Goal: Information Seeking & Learning: Learn about a topic

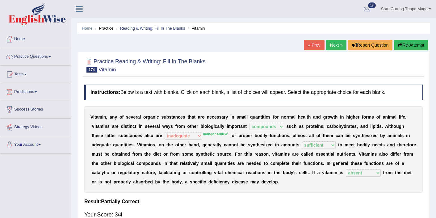
select select "compounds"
select select "inadequate"
select select "sufficient"
select select "absent"
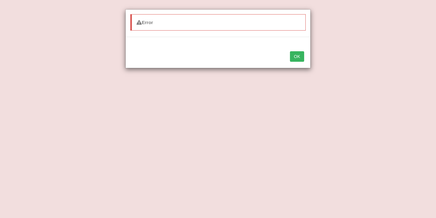
click at [295, 59] on button "OK" at bounding box center [297, 56] width 14 height 11
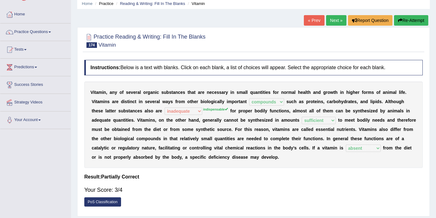
click at [403, 21] on button "Re-Attempt" at bounding box center [411, 20] width 34 height 11
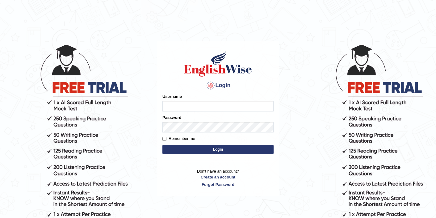
type input "sarugurung_parramatta"
click at [188, 151] on button "Login" at bounding box center [218, 149] width 111 height 9
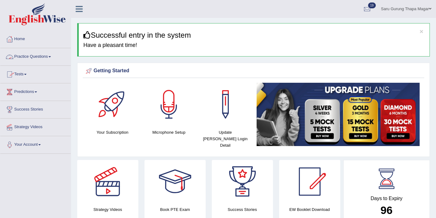
click at [31, 56] on link "Practice Questions" at bounding box center [35, 55] width 70 height 15
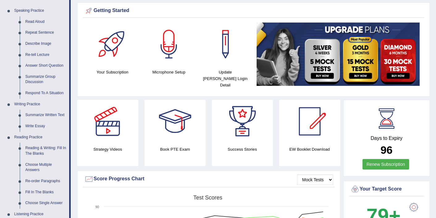
scroll to position [74, 0]
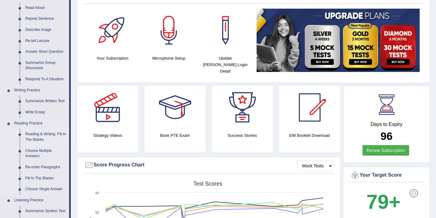
click at [45, 134] on link "Reading & Writing: Fill In The Blanks" at bounding box center [46, 137] width 47 height 16
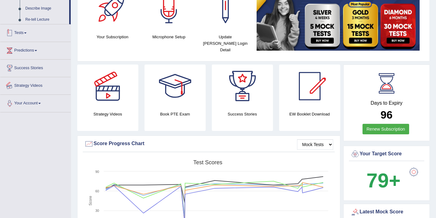
scroll to position [180, 0]
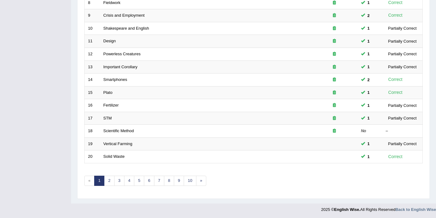
scroll to position [191, 0]
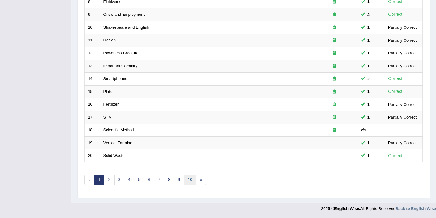
click at [187, 182] on link "10" at bounding box center [190, 180] width 12 height 10
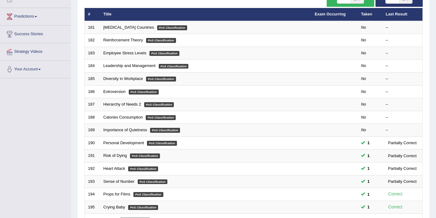
scroll to position [62, 0]
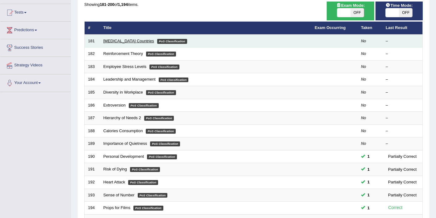
click at [131, 42] on link "Low-income Countries" at bounding box center [129, 41] width 51 height 5
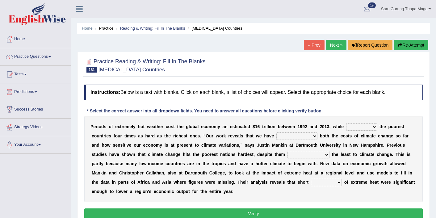
click at [357, 129] on select "defeated hitting hit defeating" at bounding box center [361, 126] width 31 height 7
select select "hitting"
click at [282, 135] on select "underutilized underpinned underestimated underexposed" at bounding box center [297, 136] width 41 height 7
select select "underestimated"
click at [307, 152] on select "contributing permeating computing accommodating" at bounding box center [309, 154] width 42 height 7
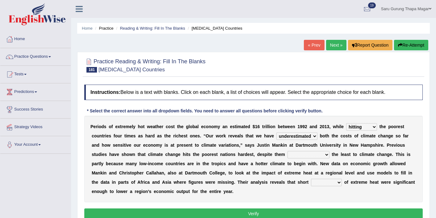
select select "contributing"
click at [320, 153] on select "contributing permeating computing accommodating" at bounding box center [309, 154] width 42 height 7
click at [322, 183] on select "spells effects lacks qualities" at bounding box center [326, 182] width 31 height 7
select select "effects"
click at [281, 213] on button "Verify" at bounding box center [253, 214] width 339 height 11
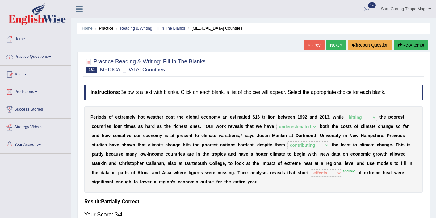
click at [305, 191] on div "P e r i o d s o f e x t r e m e l y h o t w e a t h e r c o s t t h e g l o b a…" at bounding box center [253, 149] width 339 height 87
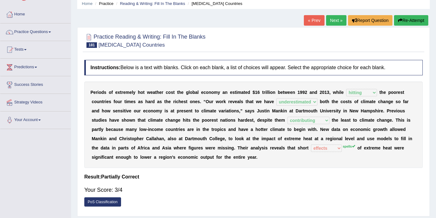
scroll to position [37, 0]
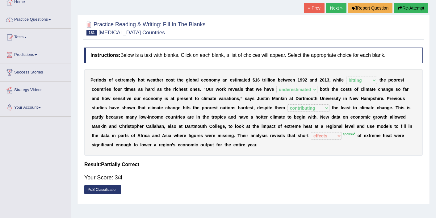
click at [331, 11] on link "Next »" at bounding box center [336, 8] width 20 height 11
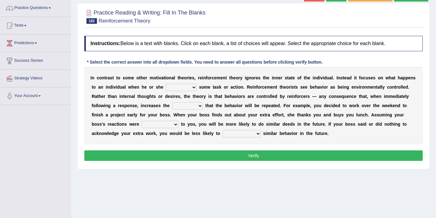
scroll to position [49, 0]
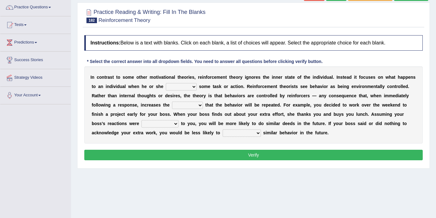
click at [176, 86] on select "reforms conforms confirms performs" at bounding box center [181, 86] width 31 height 7
click at [171, 87] on select "reforms conforms confirms performs" at bounding box center [181, 86] width 31 height 7
select select "performs"
click at [181, 104] on select "tendency potency probability capability" at bounding box center [187, 105] width 31 height 7
click at [189, 105] on select "tendency potency probability capability" at bounding box center [187, 105] width 31 height 7
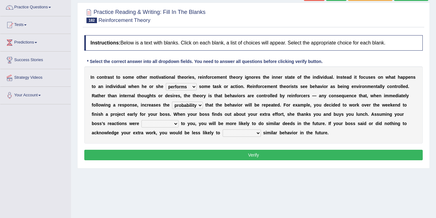
select select "tendency"
click at [143, 128] on div "I n c o n t r a s t t o s o m e o t h e r m o t i v a t i o n a l t h e o r i e…" at bounding box center [253, 104] width 339 height 77
click at [146, 122] on select "comparable favorable reliable incomparable" at bounding box center [160, 123] width 37 height 7
select select "favorable"
click at [228, 133] on select "galvanize legislate commemorate demonstrate" at bounding box center [242, 132] width 38 height 7
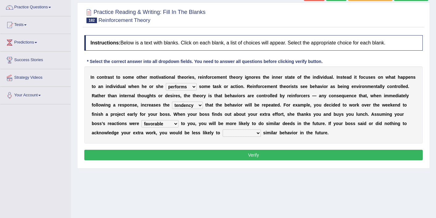
select select "demonstrate"
click at [237, 153] on button "Verify" at bounding box center [253, 155] width 339 height 11
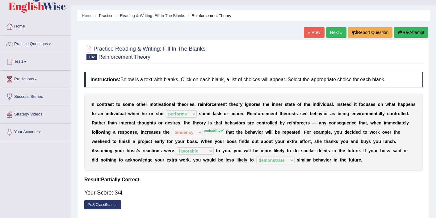
scroll to position [12, 0]
click at [332, 32] on link "Next »" at bounding box center [336, 33] width 20 height 11
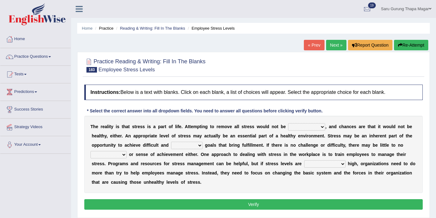
click at [277, 195] on div "Instructions: Below is a text with blanks. Click on each blank, a list of choic…" at bounding box center [254, 148] width 342 height 133
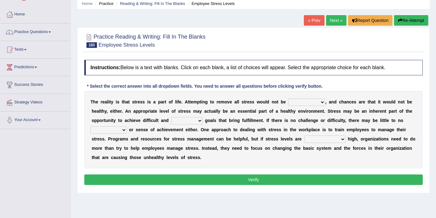
scroll to position [37, 0]
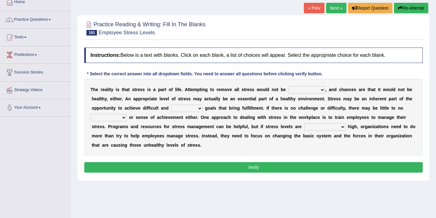
click at [302, 90] on select "characteristic realistic scholastic futuristic" at bounding box center [306, 89] width 37 height 7
select select "realistic"
click at [180, 107] on select "worthwhile otherwhile redundant complied" at bounding box center [187, 108] width 32 height 7
select select "worthwhile"
click at [181, 107] on select "worthwhile otherwhile redundant complied" at bounding box center [187, 108] width 32 height 7
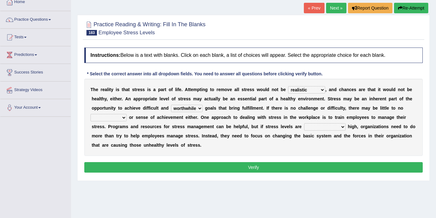
click at [117, 117] on select "introspection satisfaction confection recollection" at bounding box center [109, 117] width 36 height 7
select select "satisfaction"
click at [310, 129] on select "unreasonably psychologically necessarily intermediately" at bounding box center [324, 126] width 41 height 7
select select "psychologically"
click at [262, 170] on button "Verify" at bounding box center [253, 167] width 339 height 11
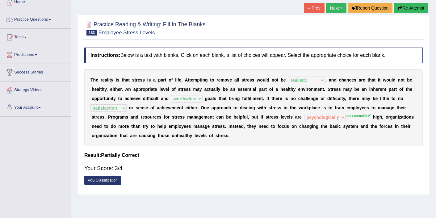
click at [405, 8] on button "Re-Attempt" at bounding box center [411, 8] width 34 height 11
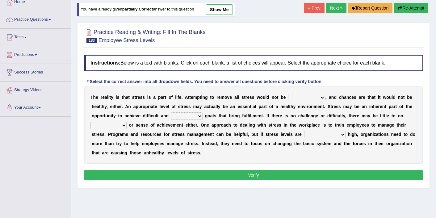
click at [300, 94] on select "characteristic realistic scholastic futuristic" at bounding box center [306, 97] width 37 height 7
select select "realistic"
click at [193, 119] on select "worthwhile otherwhile redundant complied" at bounding box center [187, 115] width 32 height 7
select select "worthwhile"
click at [117, 129] on select "introspection satisfaction confection recollection" at bounding box center [109, 125] width 36 height 7
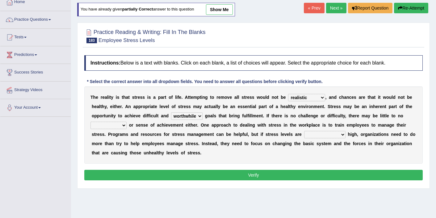
select select "satisfaction"
click at [318, 133] on select "unreasonably psychologically necessarily intermediately" at bounding box center [324, 134] width 41 height 7
select select "unreasonably"
click at [334, 9] on link "Next »" at bounding box center [336, 8] width 20 height 11
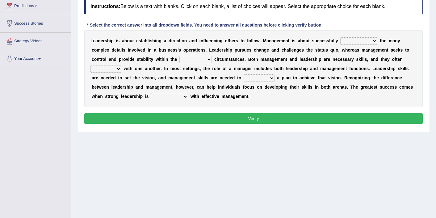
scroll to position [87, 0]
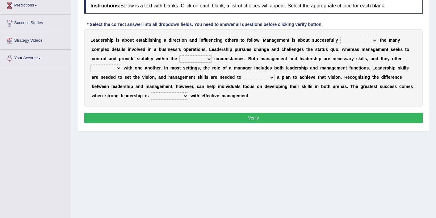
click at [353, 41] on select "Inspiring admiring depicting administering" at bounding box center [359, 40] width 37 height 7
select select "Inspiring"
click at [192, 58] on select "mentioning monitoring uninspiring existing" at bounding box center [196, 58] width 32 height 7
select select "existing"
click at [113, 69] on select "vitalize overlap reverb resurrect" at bounding box center [106, 68] width 31 height 7
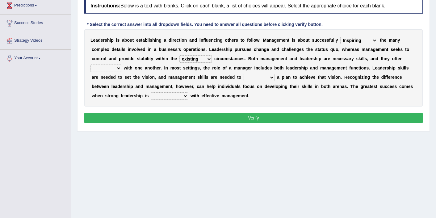
select select "overlap"
click at [255, 78] on select "validate antedate reimburse implement" at bounding box center [259, 77] width 31 height 7
select select "implement"
click at [155, 97] on select "paired impoverished impaired polished" at bounding box center [169, 95] width 37 height 7
select select "paired"
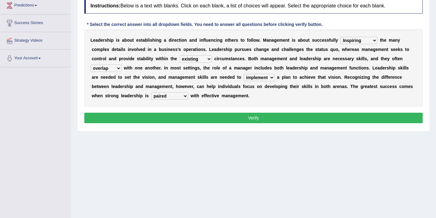
click at [186, 119] on button "Verify" at bounding box center [253, 118] width 339 height 11
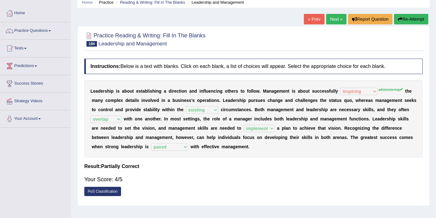
scroll to position [25, 0]
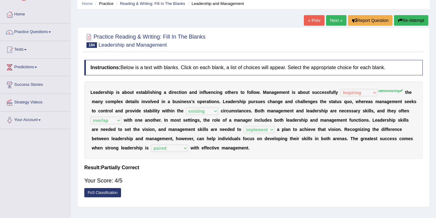
click at [333, 19] on link "Next »" at bounding box center [336, 20] width 20 height 11
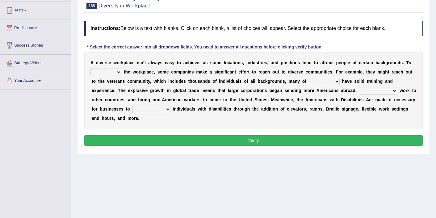
scroll to position [74, 0]
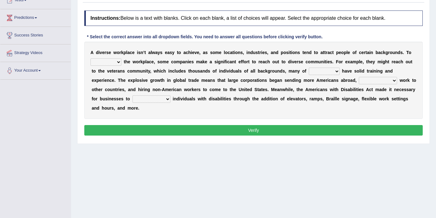
click at [116, 63] on select "intensify solidify simplify diversify" at bounding box center [106, 61] width 31 height 7
click at [108, 63] on select "intensify solidify simplify diversify" at bounding box center [106, 61] width 31 height 7
select select "diversify"
click at [320, 73] on select "which them whom who" at bounding box center [324, 71] width 31 height 7
select select "them"
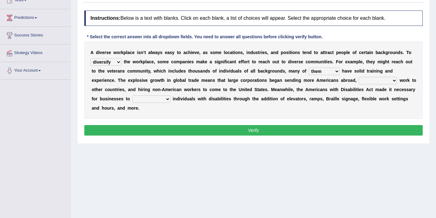
click at [329, 73] on select "which them whom who" at bounding box center [324, 71] width 31 height 7
click at [320, 71] on select "which them whom who" at bounding box center [324, 71] width 31 height 7
click at [371, 80] on select "outnumbering outperforming outweighing outsourcing" at bounding box center [378, 80] width 38 height 7
click at [375, 79] on select "outnumbering outperforming outweighing outsourcing" at bounding box center [378, 80] width 38 height 7
select select "outsourcing"
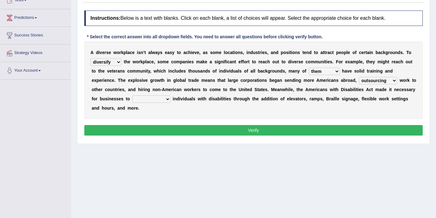
click at [155, 99] on select "accommodate validate antedate reimburse" at bounding box center [152, 99] width 38 height 7
select select "accommodate"
click at [261, 132] on button "Verify" at bounding box center [253, 130] width 339 height 11
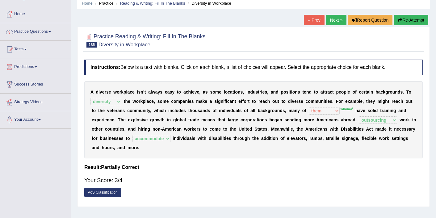
scroll to position [25, 0]
click at [333, 22] on link "Next »" at bounding box center [336, 20] width 20 height 11
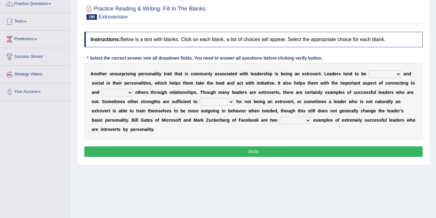
scroll to position [62, 0]
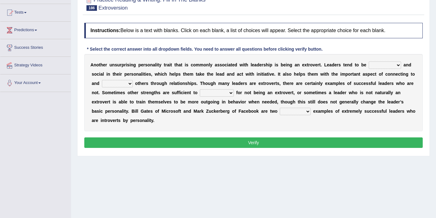
click at [372, 67] on select "ongoing outrageous outgoing forgoing" at bounding box center [385, 65] width 32 height 7
select select "outgoing"
click at [382, 68] on select "ongoing outrageous outgoing forgoing" at bounding box center [385, 65] width 32 height 7
click at [127, 86] on select "inspired respiring inspiring respired" at bounding box center [117, 83] width 31 height 7
select select "inspiring"
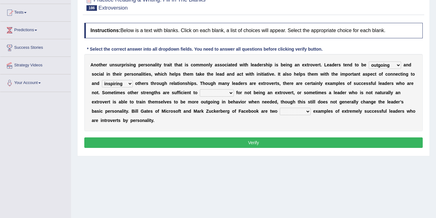
click at [213, 94] on select "compensate decorate navigate corporate" at bounding box center [217, 92] width 34 height 7
select select "compensate"
click at [222, 93] on select "compensate decorate navigate corporate" at bounding box center [217, 92] width 34 height 7
click at [280, 111] on select "potent pertinent prominent immanent" at bounding box center [295, 111] width 31 height 7
select select "prominent"
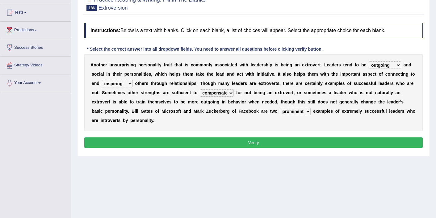
click at [279, 144] on button "Verify" at bounding box center [253, 143] width 339 height 11
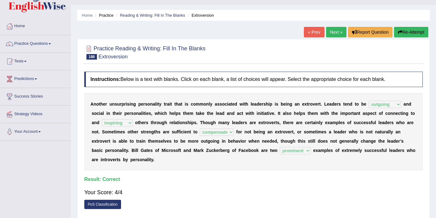
scroll to position [12, 0]
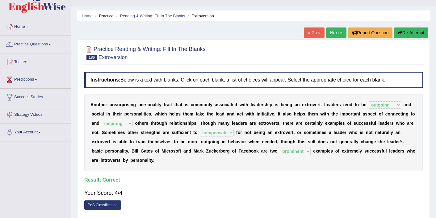
click at [327, 33] on link "Next »" at bounding box center [336, 33] width 20 height 11
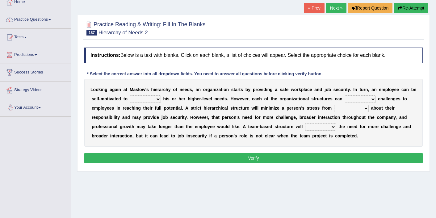
click at [140, 99] on select "fulfill refill relate revive" at bounding box center [145, 99] width 31 height 7
select select "fulfill"
click at [149, 101] on select "fulfill refill relate revive" at bounding box center [145, 99] width 31 height 7
click at [354, 100] on select "hose pose poise dose" at bounding box center [360, 99] width 31 height 7
select select "pose"
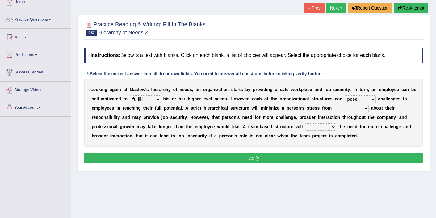
click at [340, 109] on select "ambiguity accessibility individuality punctuality" at bounding box center [351, 108] width 35 height 7
select select "ambiguity"
click at [315, 128] on select "compress confess depress address" at bounding box center [320, 126] width 31 height 7
select select "address"
click at [314, 155] on button "Verify" at bounding box center [253, 158] width 339 height 11
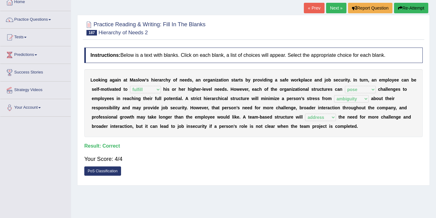
click at [335, 9] on link "Next »" at bounding box center [336, 8] width 20 height 11
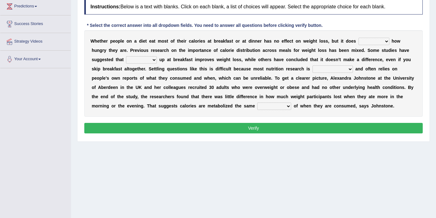
scroll to position [87, 0]
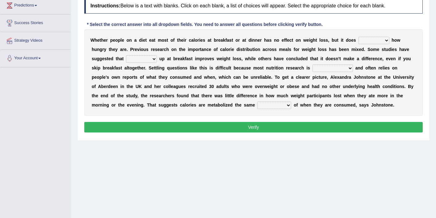
click at [371, 43] on select "affect defect effect collect" at bounding box center [374, 40] width 31 height 7
select select "affect"
click at [146, 57] on select "firing defiling filling compiling" at bounding box center [141, 58] width 31 height 7
click at [143, 56] on select "firing defiling filling compiling" at bounding box center [141, 58] width 31 height 7
click at [151, 57] on select "firing defiling filling compiling" at bounding box center [141, 58] width 31 height 7
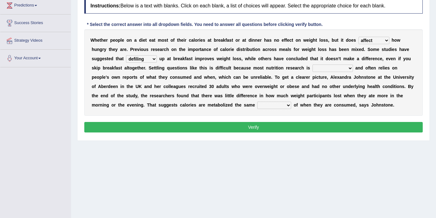
select select "filling"
click at [323, 70] on select "conventional gravitational observational disproportional" at bounding box center [333, 68] width 40 height 7
select select "observational"
click at [257, 103] on select "seedless priceless emotionless regardless" at bounding box center [274, 105] width 34 height 7
select select "regardless"
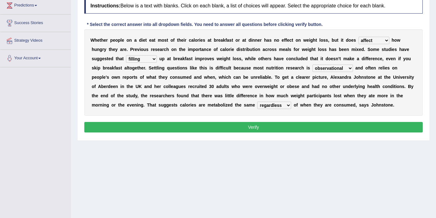
click at [249, 120] on div "Instructions: Below is a text with blanks. Click on each blank, a list of choic…" at bounding box center [254, 66] width 342 height 142
click at [249, 125] on button "Verify" at bounding box center [253, 127] width 339 height 11
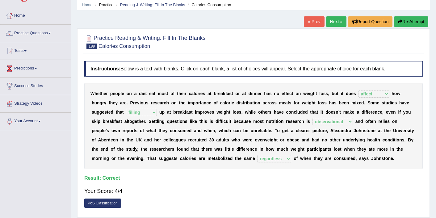
scroll to position [12, 0]
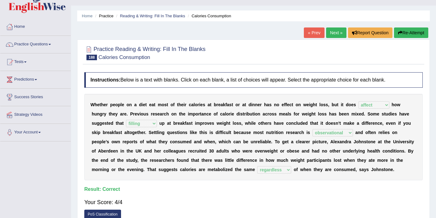
click at [337, 32] on link "Next »" at bounding box center [336, 33] width 20 height 11
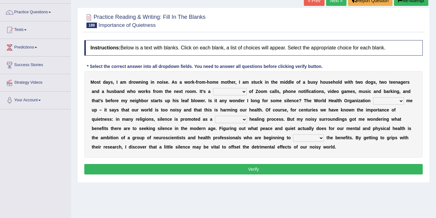
scroll to position [49, 0]
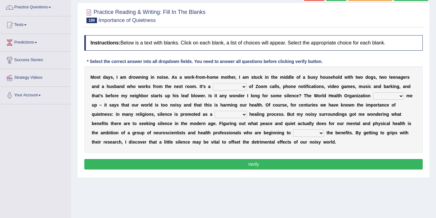
click at [230, 88] on select "euphony cacophony symphony monophony" at bounding box center [230, 86] width 34 height 7
click at [232, 90] on select "euphony cacophony symphony monophony" at bounding box center [230, 86] width 34 height 7
select select "cacophony"
click at [379, 96] on select "keeps packs carries backs" at bounding box center [388, 95] width 31 height 7
select select "backs"
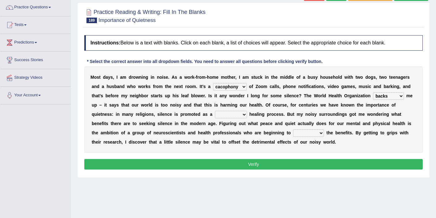
click at [231, 114] on select "vital functional celestial detrimental" at bounding box center [231, 114] width 32 height 7
select select "vital"
click at [300, 134] on select "retrieve unravel relieve unleash" at bounding box center [308, 132] width 31 height 7
select select "unravel"
click at [305, 164] on button "Verify" at bounding box center [253, 164] width 339 height 11
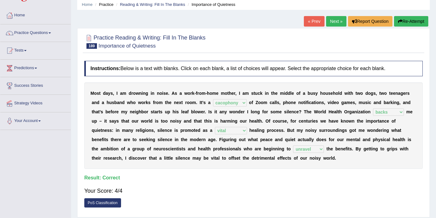
scroll to position [12, 0]
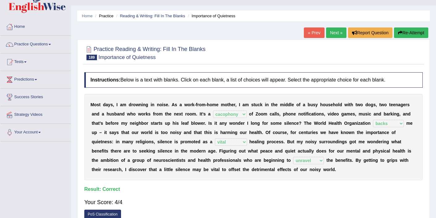
click at [333, 34] on link "Next »" at bounding box center [336, 33] width 20 height 11
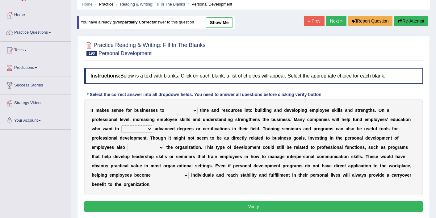
scroll to position [25, 0]
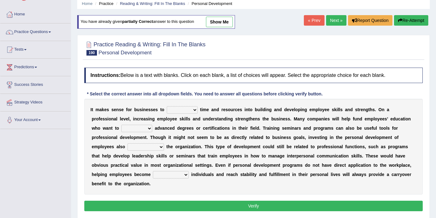
click at [179, 111] on select "inject displace invest remove" at bounding box center [182, 109] width 31 height 7
select select "invest"
click at [121, 130] on select "satisfy persuade pursue pacify" at bounding box center [136, 128] width 31 height 7
select select "pursue"
click at [128, 147] on select "defines benefits placates compensates" at bounding box center [146, 146] width 36 height 7
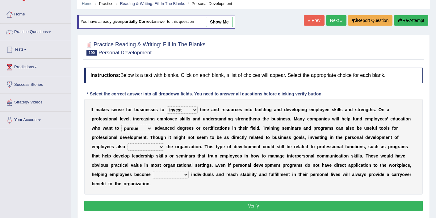
select select "benefits"
click at [153, 174] on select "pious well-rounded waddled bristle" at bounding box center [171, 174] width 36 height 7
select select "well-rounded"
click at [190, 205] on button "Verify" at bounding box center [253, 206] width 339 height 11
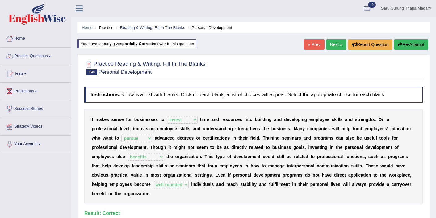
scroll to position [0, 0]
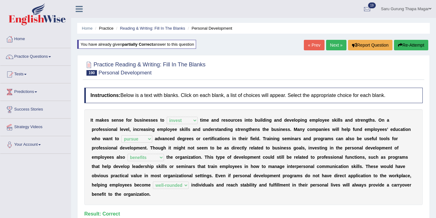
click at [331, 42] on link "Next »" at bounding box center [336, 45] width 20 height 11
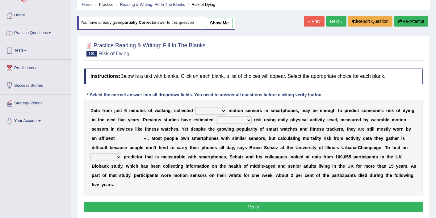
scroll to position [25, 0]
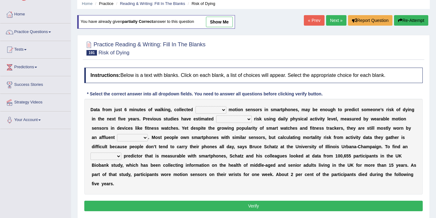
click at [210, 108] on select "of down off via" at bounding box center [211, 109] width 31 height 7
click at [216, 109] on select "of down off via" at bounding box center [211, 109] width 31 height 7
select select "via"
click at [233, 121] on select "mortality volatility notability compatibility" at bounding box center [234, 119] width 36 height 7
select select "mortality"
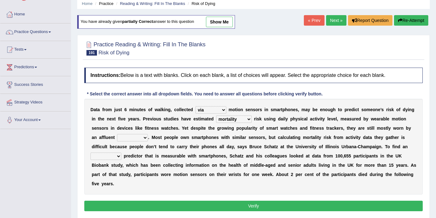
click at [133, 138] on select "minority region ethic majority" at bounding box center [132, 137] width 31 height 7
select select "majority"
click at [113, 153] on select "allocated alliterated alternative alleviated" at bounding box center [106, 156] width 31 height 7
click at [114, 155] on select "allocated alliterated alternative alleviated" at bounding box center [106, 156] width 31 height 7
select select "alternative"
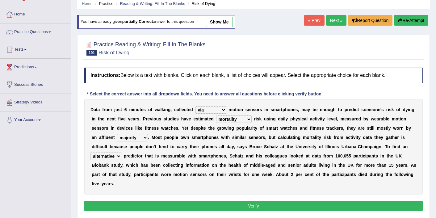
click at [175, 203] on button "Verify" at bounding box center [253, 206] width 339 height 11
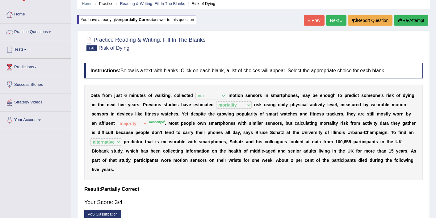
click at [330, 23] on link "Next »" at bounding box center [336, 20] width 20 height 11
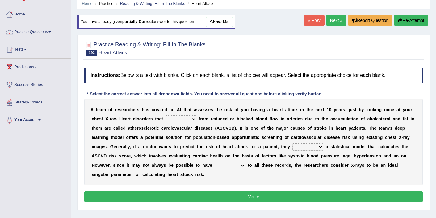
scroll to position [37, 0]
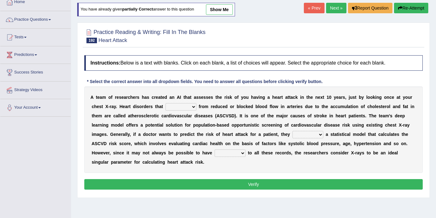
click at [179, 108] on select "vary receive originate exempt" at bounding box center [181, 106] width 31 height 7
select select "originate"
click at [189, 108] on select "vary receive originate exempt" at bounding box center [181, 106] width 31 height 7
click at [312, 138] on select "present suggest propose employ" at bounding box center [308, 134] width 31 height 7
select select "present"
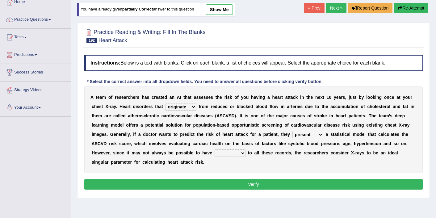
click at [313, 132] on select "present suggest propose employ" at bounding box center [308, 134] width 31 height 7
click at [228, 153] on select "right potential access room" at bounding box center [230, 153] width 31 height 7
select select "access"
click at [231, 185] on button "Verify" at bounding box center [253, 184] width 339 height 11
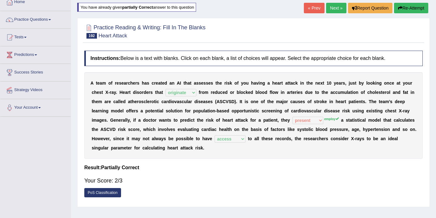
click at [337, 8] on link "Next »" at bounding box center [336, 8] width 20 height 11
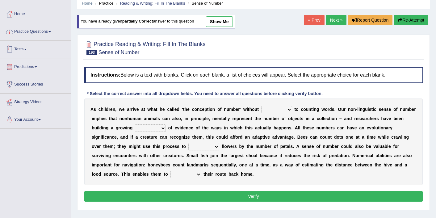
scroll to position [25, 0]
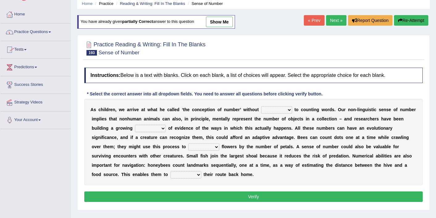
click at [42, 31] on link "Practice Questions" at bounding box center [35, 30] width 70 height 15
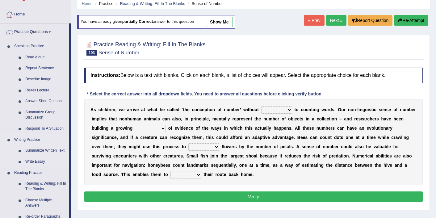
click at [10, 156] on li "Writing Practice Summarize Written Text Write Essay" at bounding box center [34, 150] width 69 height 33
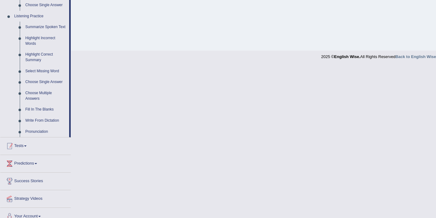
scroll to position [260, 0]
click at [41, 114] on link "Fill In The Blanks" at bounding box center [46, 108] width 47 height 11
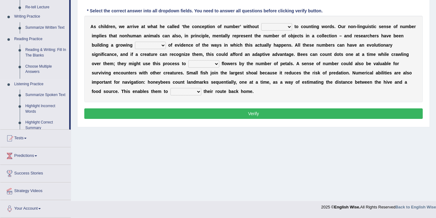
scroll to position [106, 0]
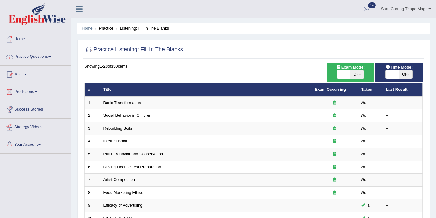
click at [272, 69] on div "Showing 1-20 of 350 items." at bounding box center [253, 66] width 339 height 6
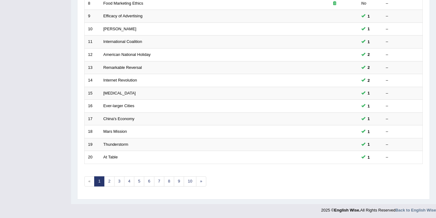
scroll to position [191, 0]
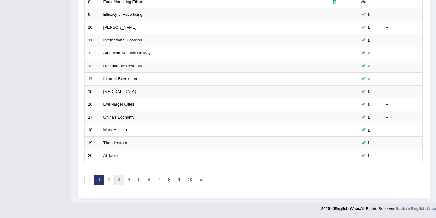
click at [119, 180] on link "3" at bounding box center [119, 180] width 10 height 10
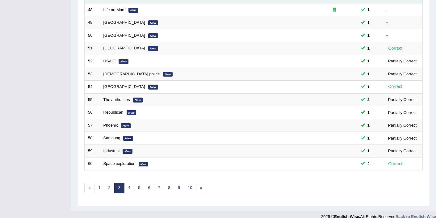
scroll to position [191, 0]
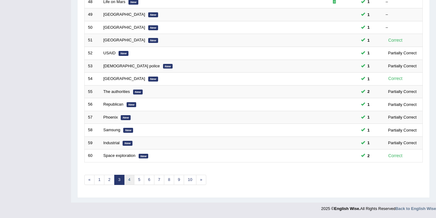
click at [130, 180] on link "4" at bounding box center [129, 180] width 10 height 10
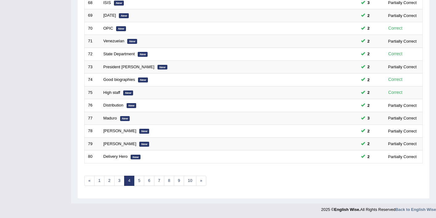
scroll to position [191, 0]
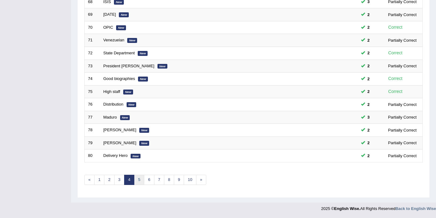
click at [143, 182] on link "5" at bounding box center [139, 180] width 10 height 10
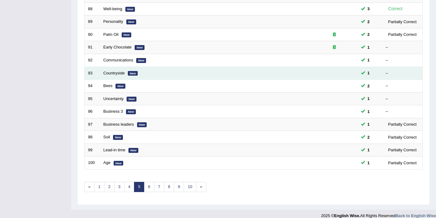
scroll to position [185, 0]
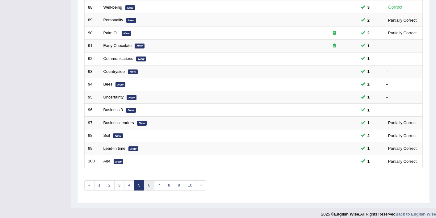
click at [146, 187] on link "6" at bounding box center [149, 185] width 10 height 10
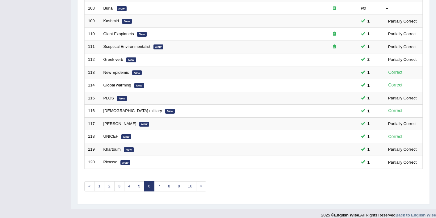
scroll to position [191, 0]
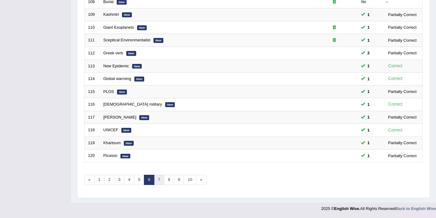
click at [161, 183] on link "7" at bounding box center [159, 180] width 10 height 10
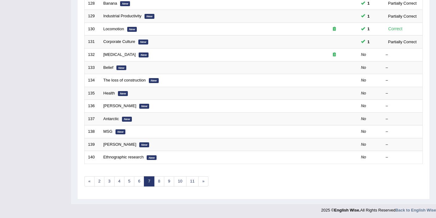
scroll to position [191, 0]
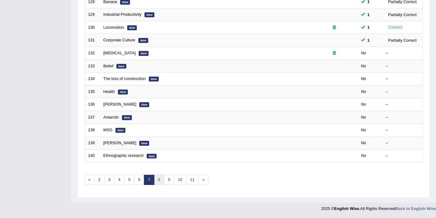
click at [159, 181] on link "8" at bounding box center [159, 180] width 10 height 10
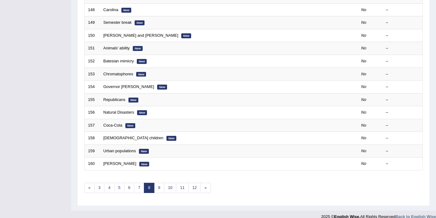
scroll to position [191, 0]
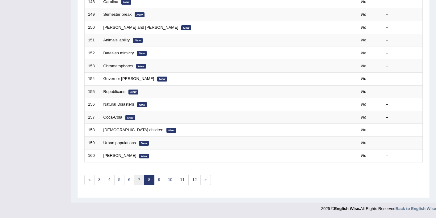
click at [138, 184] on link "7" at bounding box center [139, 180] width 10 height 10
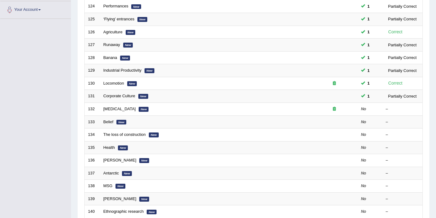
scroll to position [136, 0]
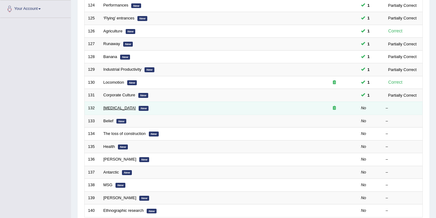
click at [111, 109] on link "[MEDICAL_DATA]" at bounding box center [120, 108] width 32 height 5
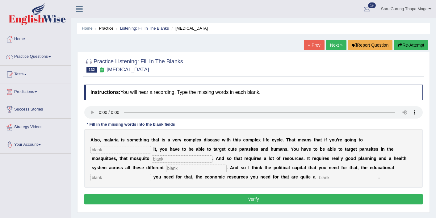
drag, startPoint x: 32, startPoint y: 179, endPoint x: 14, endPoint y: 237, distance: 60.4
click at [14, 218] on html "Toggle navigation Home Practice Questions Speaking Practice Read Aloud Repeat S…" at bounding box center [218, 109] width 436 height 218
click at [151, 146] on input "text" at bounding box center [121, 149] width 61 height 7
type input "eliminate"
click at [152, 160] on input "text" at bounding box center [182, 158] width 61 height 7
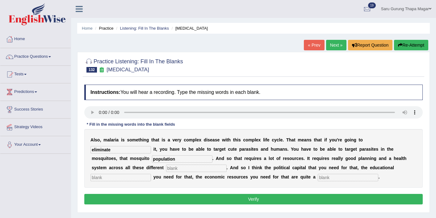
type input "population"
click at [166, 170] on input "text" at bounding box center [196, 168] width 61 height 7
type input "levels"
click at [151, 174] on input "text" at bounding box center [121, 177] width 61 height 7
type input "infrastructure"
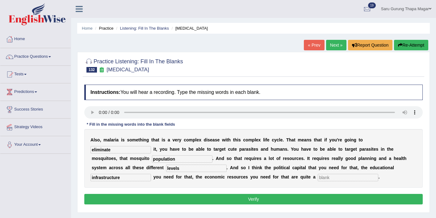
click at [318, 176] on input "text" at bounding box center [348, 177] width 61 height 7
type input "challenge"
click at [280, 201] on button "Verify" at bounding box center [253, 199] width 339 height 11
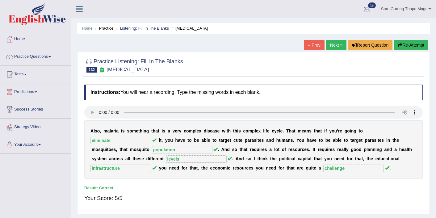
click at [338, 43] on link "Next »" at bounding box center [336, 45] width 20 height 11
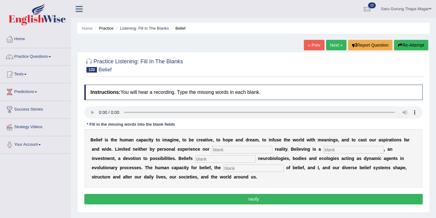
click at [226, 148] on input "text" at bounding box center [242, 149] width 61 height 7
type input "material"
click at [324, 150] on input "text" at bounding box center [354, 149] width 61 height 7
type input "commitment"
click at [195, 158] on input "text" at bounding box center [225, 158] width 61 height 7
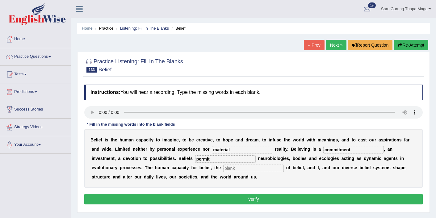
type input "permit"
click at [223, 165] on input "text" at bounding box center [253, 168] width 61 height 7
type input "specific"
click at [224, 202] on button "Verify" at bounding box center [253, 199] width 339 height 11
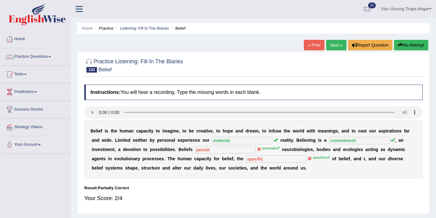
click at [331, 47] on link "Next »" at bounding box center [336, 45] width 20 height 11
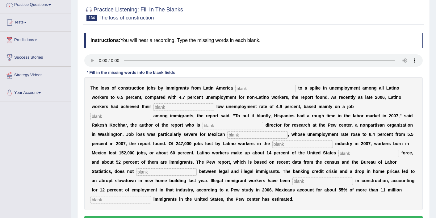
scroll to position [62, 0]
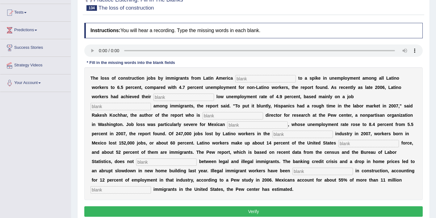
click at [251, 82] on input "text" at bounding box center [266, 78] width 61 height 7
type input "contributed"
click at [151, 103] on input "text" at bounding box center [121, 106] width 61 height 7
type input "historic"
click at [154, 97] on input "text" at bounding box center [184, 97] width 61 height 7
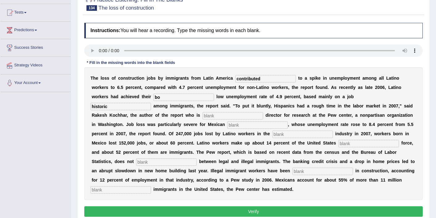
type input "b"
type input "historic"
click at [151, 103] on input "historic" at bounding box center [121, 106] width 61 height 7
type input "h"
type input "boom"
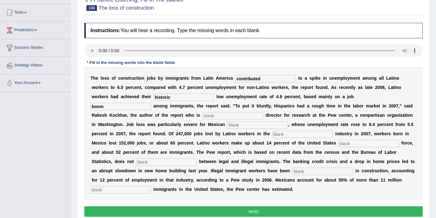
click at [203, 115] on input "text" at bounding box center [233, 115] width 61 height 7
type input "associate"
click at [227, 126] on input "text" at bounding box center [257, 124] width 61 height 7
type input "immigrants"
click at [273, 133] on input "text" at bounding box center [303, 134] width 61 height 7
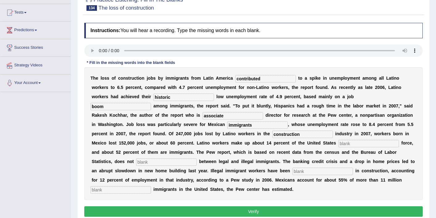
type input "construction"
click at [339, 144] on input "text" at bounding box center [369, 143] width 61 height 7
type input "labour"
click at [197, 159] on input "text" at bounding box center [166, 162] width 61 height 7
type input "distinguish"
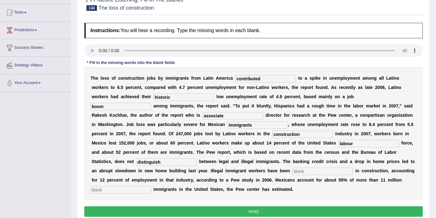
click at [293, 170] on input "text" at bounding box center [323, 171] width 61 height 7
type input "concentrated"
click at [151, 186] on input "text" at bounding box center [121, 189] width 61 height 7
type input "illegal"
click at [267, 210] on button "Verify" at bounding box center [253, 211] width 339 height 11
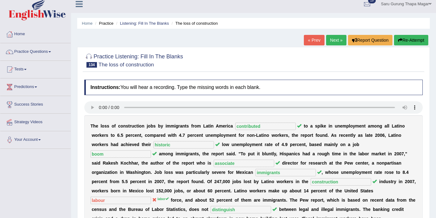
scroll to position [0, 0]
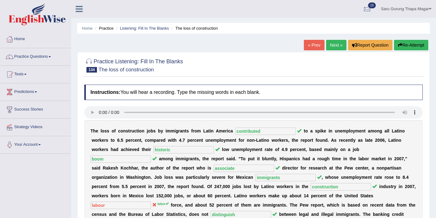
click at [334, 41] on link "Next »" at bounding box center [336, 45] width 20 height 11
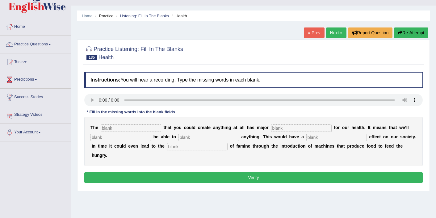
click at [113, 125] on input "text" at bounding box center [131, 128] width 61 height 7
type input "notion"
click at [275, 130] on input "text" at bounding box center [301, 128] width 61 height 7
type input "impact"
click at [125, 139] on input "text" at bounding box center [121, 137] width 61 height 7
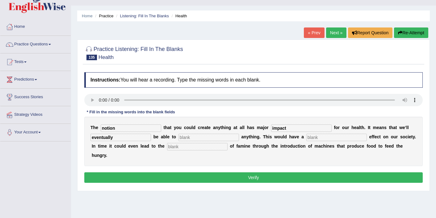
type input "eventually"
click at [179, 140] on input "text" at bounding box center [209, 137] width 61 height 7
type input "e"
type input "rectify"
click at [307, 138] on input "text" at bounding box center [337, 137] width 61 height 7
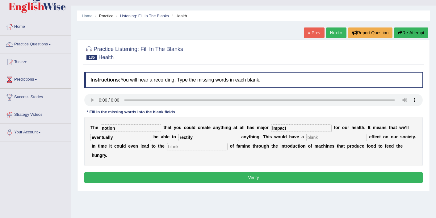
click at [182, 148] on input "text" at bounding box center [197, 146] width 61 height 7
type input "eradication"
click at [264, 172] on button "Verify" at bounding box center [253, 177] width 339 height 11
click at [307, 138] on input "text" at bounding box center [337, 137] width 61 height 7
click at [307, 137] on input "negative" at bounding box center [337, 137] width 61 height 7
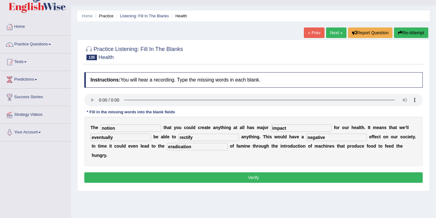
type input "negative"
click at [253, 172] on button "Verify" at bounding box center [253, 177] width 339 height 11
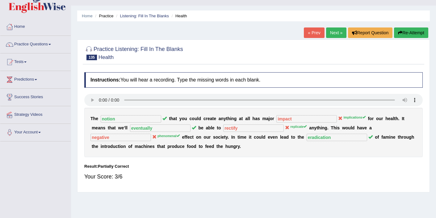
click at [310, 125] on div "T h e notion t h a t y o u c o u l d c r e a t e a n y t h i n g a t a l l h a …" at bounding box center [253, 132] width 339 height 49
click at [332, 36] on link "Next »" at bounding box center [336, 33] width 20 height 11
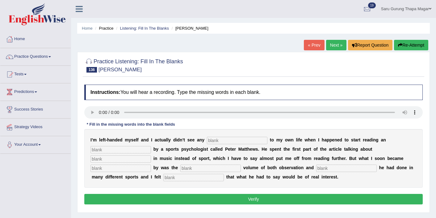
click at [221, 141] on input "text" at bounding box center [237, 140] width 61 height 7
type input "relevance"
click at [135, 149] on input "text" at bounding box center [121, 149] width 61 height 7
type input "article"
click at [115, 159] on input "text" at bounding box center [121, 158] width 61 height 7
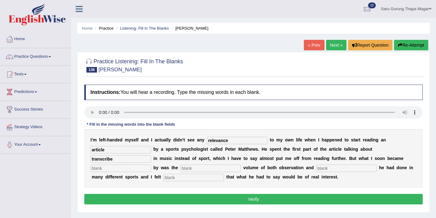
type input "transcribe"
click at [118, 164] on div "I ’ m l e f t - h a n d e d m y s e l f a n d I a c t u a l l y d i d n ’ t s e…" at bounding box center [253, 158] width 339 height 59
click at [118, 169] on input "text" at bounding box center [121, 168] width 61 height 7
type input "strucked"
click at [180, 172] on input "text" at bounding box center [210, 168] width 61 height 7
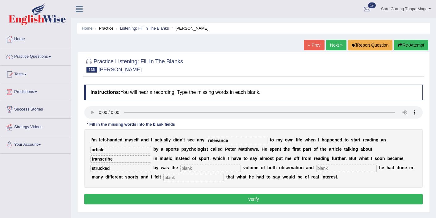
click at [316, 169] on input "text" at bounding box center [346, 168] width 61 height 7
click at [195, 169] on input "text" at bounding box center [210, 168] width 61 height 7
type input "book"
click at [316, 167] on input "text" at bounding box center [346, 168] width 61 height 7
click at [316, 166] on input "experiment" at bounding box center [346, 168] width 61 height 7
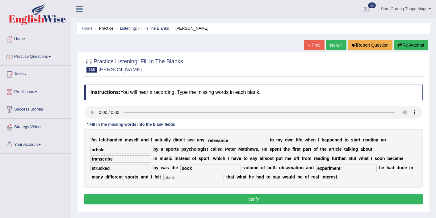
type input "experiment"
click at [185, 181] on input "text" at bounding box center [193, 177] width 61 height 7
type input "persuade"
click at [202, 201] on button "Verify" at bounding box center [253, 199] width 339 height 11
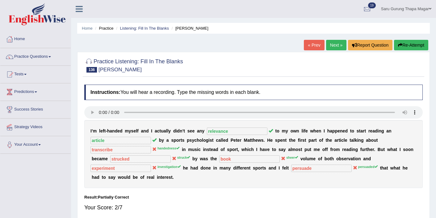
click at [331, 49] on link "Next »" at bounding box center [336, 45] width 20 height 11
